Goal: Check status: Check status

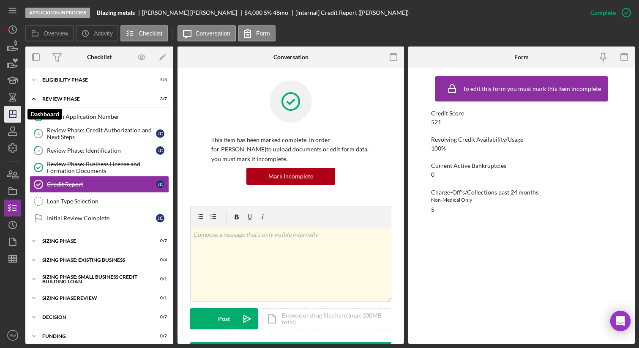
click at [16, 112] on polygon "button" at bounding box center [12, 114] width 7 height 7
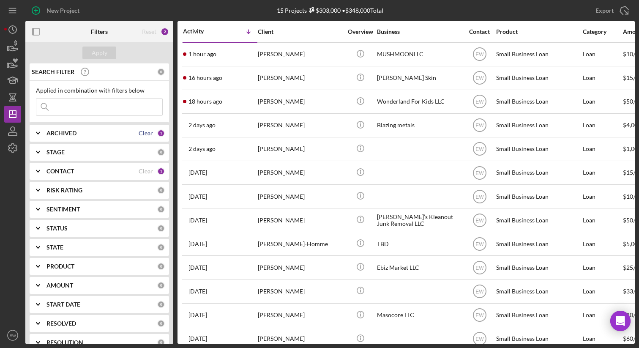
click at [139, 134] on div "Clear" at bounding box center [146, 133] width 14 height 7
click at [136, 134] on div "ARCHIVED" at bounding box center [102, 133] width 111 height 7
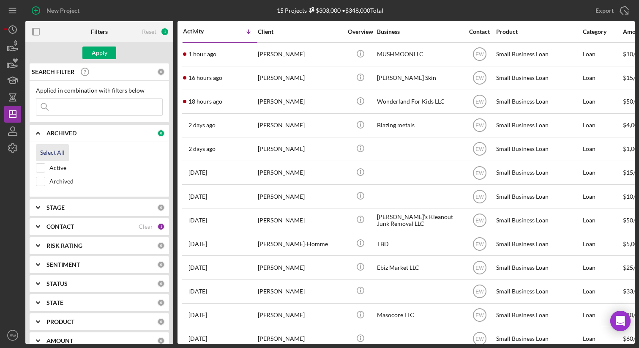
click at [50, 154] on div "Select All" at bounding box center [52, 152] width 25 height 17
checkbox input "true"
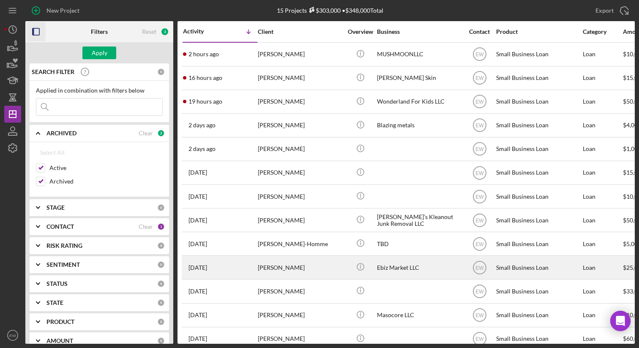
click at [34, 31] on icon "button" at bounding box center [36, 31] width 19 height 19
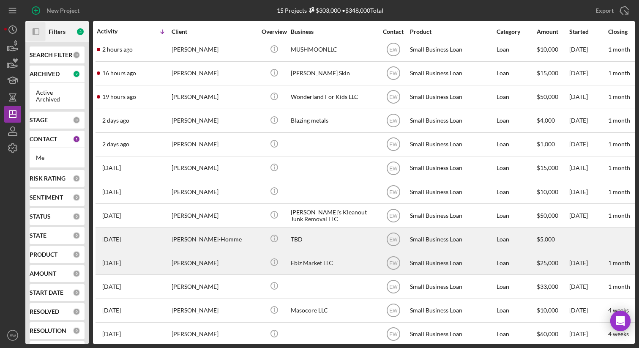
scroll to position [0, 2]
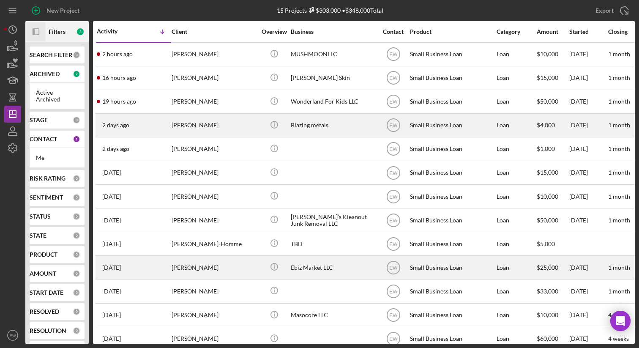
click at [136, 123] on div "[DATE] [PERSON_NAME]" at bounding box center [134, 125] width 74 height 22
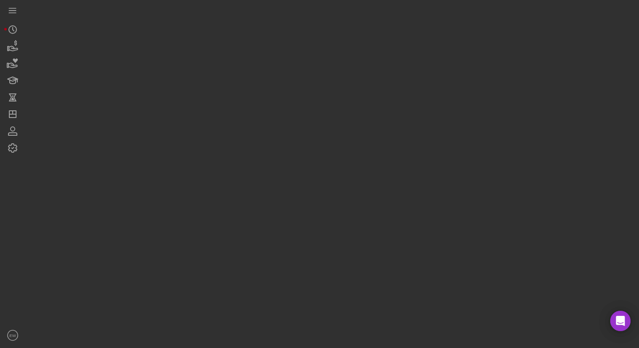
click at [136, 123] on div at bounding box center [330, 172] width 610 height 344
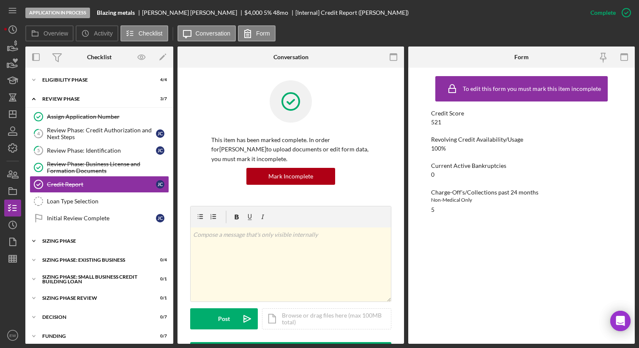
click at [84, 241] on div "Sizing Phase" at bounding box center [102, 240] width 120 height 5
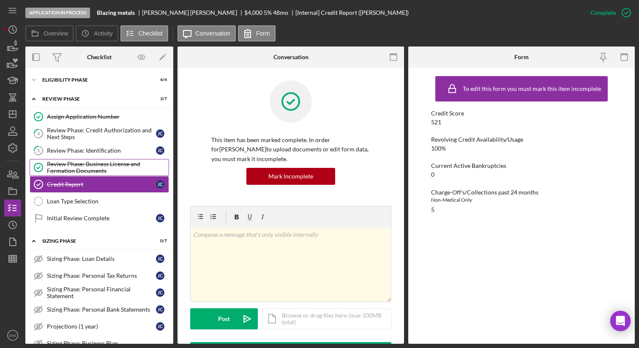
click at [94, 167] on div "Review Phase: Business License and Formation Documents" at bounding box center [108, 168] width 122 height 14
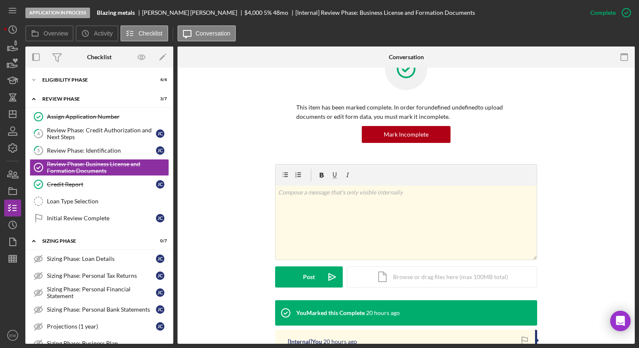
scroll to position [41, 0]
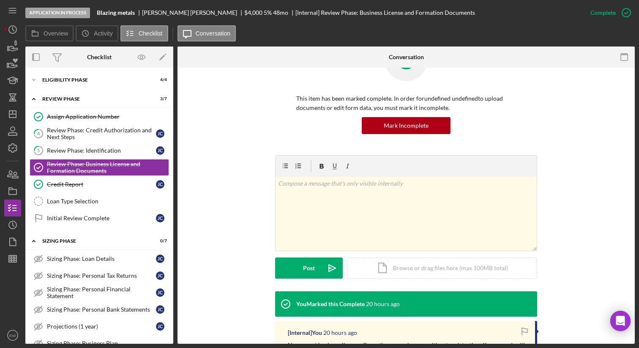
click at [238, 194] on div "v Color teal Color pink Remove color Add row above Add row below Add column bef…" at bounding box center [406, 223] width 432 height 136
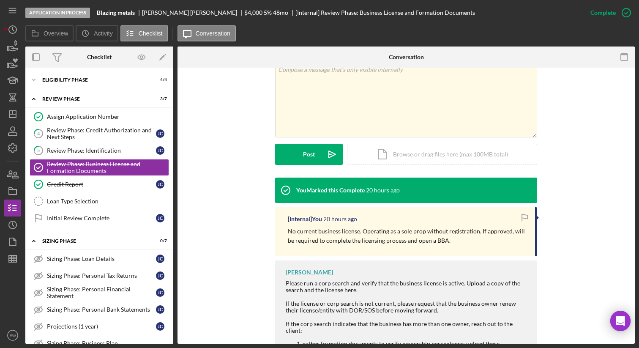
scroll to position [153, 0]
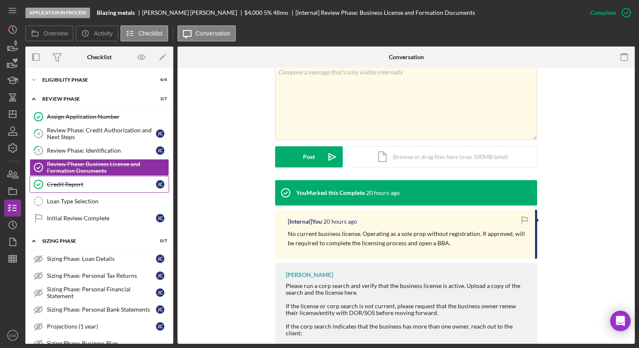
click at [89, 183] on div "Credit Report" at bounding box center [101, 184] width 109 height 7
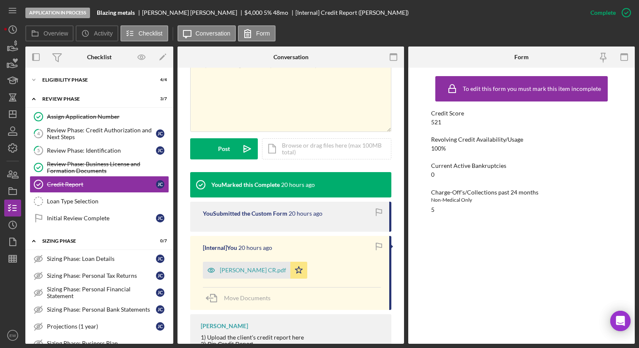
scroll to position [172, 0]
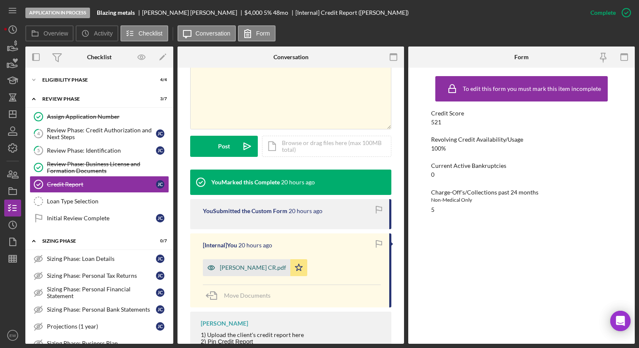
click at [260, 269] on div "[PERSON_NAME] CR.pdf" at bounding box center [253, 267] width 66 height 7
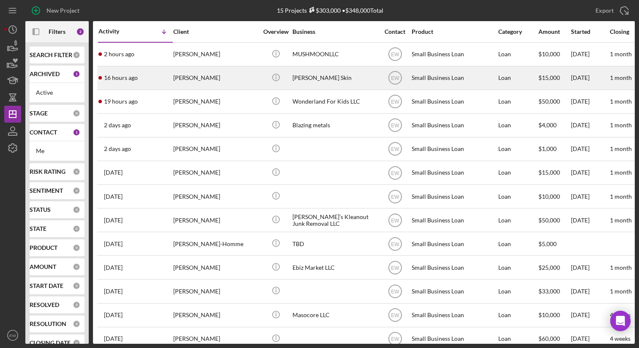
click at [148, 78] on div "16 hours ago [PERSON_NAME]" at bounding box center [136, 78] width 74 height 22
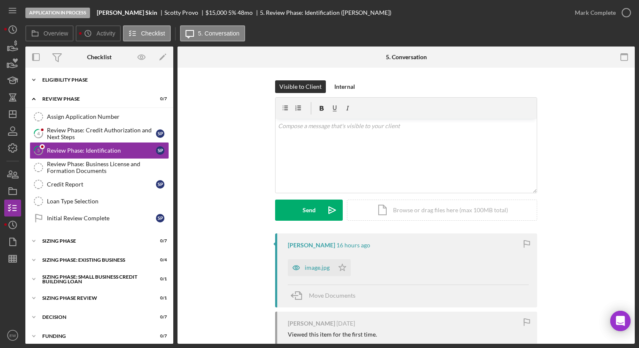
click at [99, 80] on div "Eligibility Phase" at bounding box center [102, 79] width 120 height 5
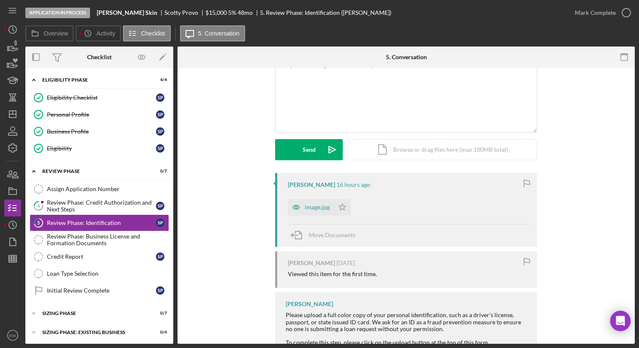
scroll to position [74, 0]
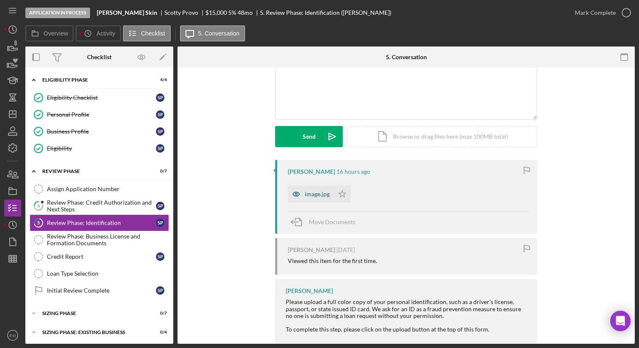
click at [312, 196] on div "image.jpg" at bounding box center [317, 194] width 25 height 7
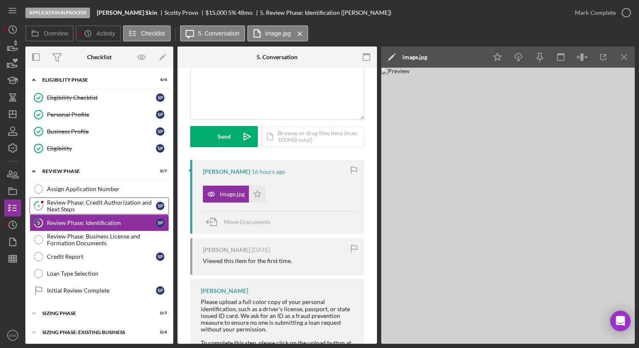
click at [102, 205] on div "Review Phase: Credit Authorization and Next Steps" at bounding box center [101, 206] width 109 height 14
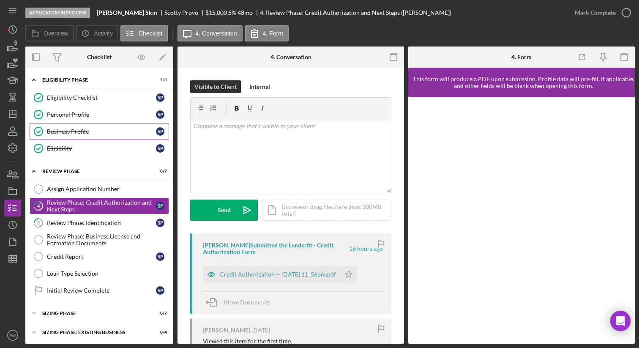
click at [92, 130] on div "Business Profile" at bounding box center [101, 131] width 109 height 7
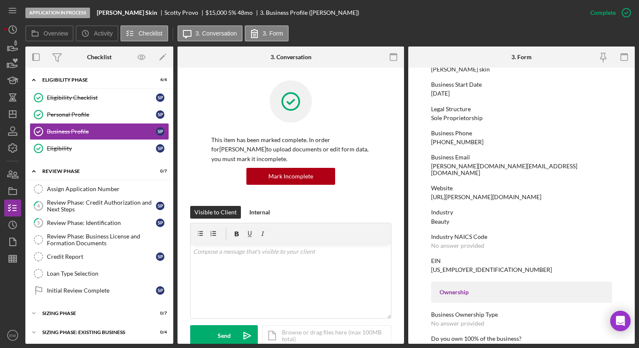
scroll to position [80, 0]
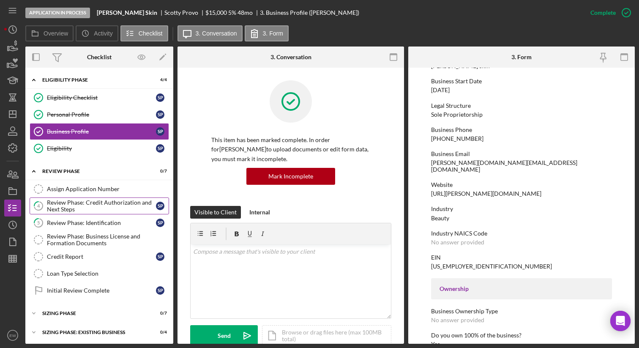
click at [108, 205] on div "Review Phase: Credit Authorization and Next Steps" at bounding box center [101, 206] width 109 height 14
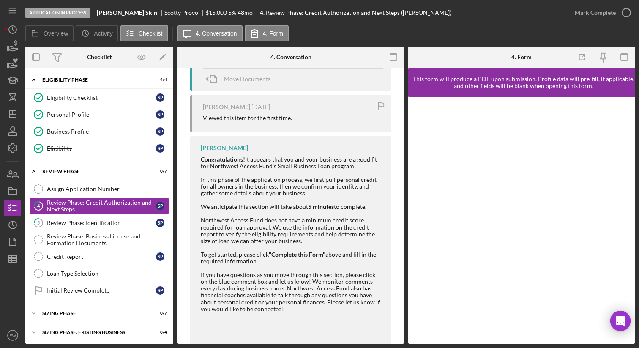
scroll to position [226, 0]
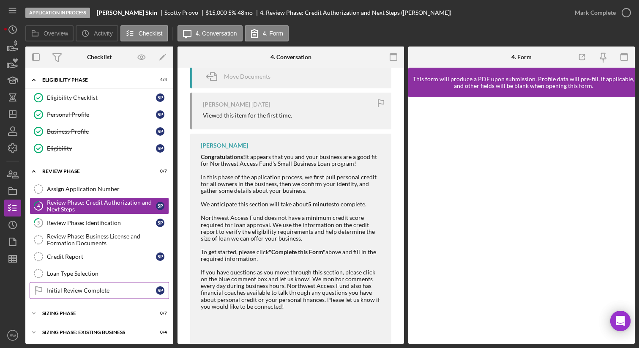
click at [100, 293] on div "Initial Review Complete" at bounding box center [101, 290] width 109 height 7
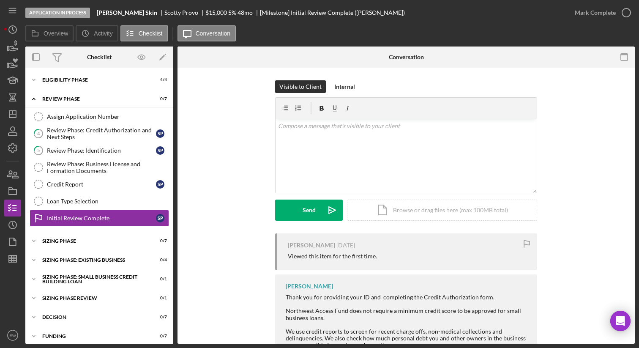
scroll to position [5, 0]
